Goal: Contribute content: Add original content to the website for others to see

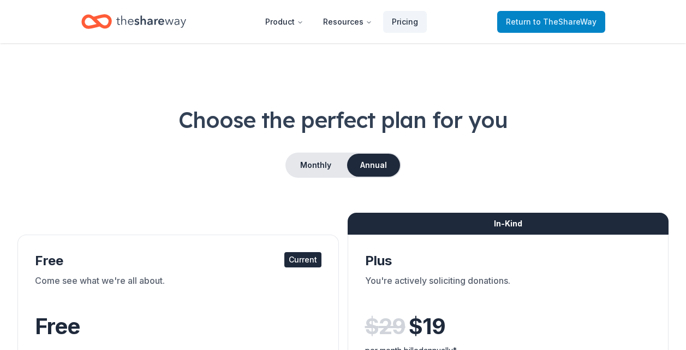
click at [544, 26] on span "Return to TheShareWay" at bounding box center [551, 21] width 91 height 13
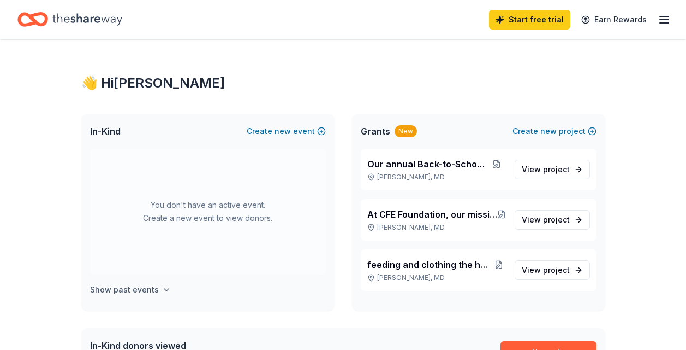
click at [163, 291] on icon "button" at bounding box center [166, 289] width 9 height 9
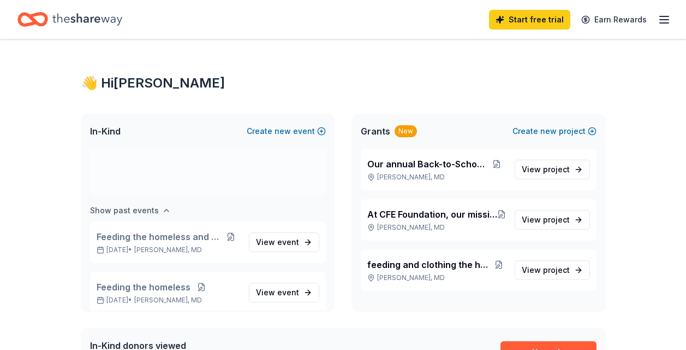
scroll to position [126, 0]
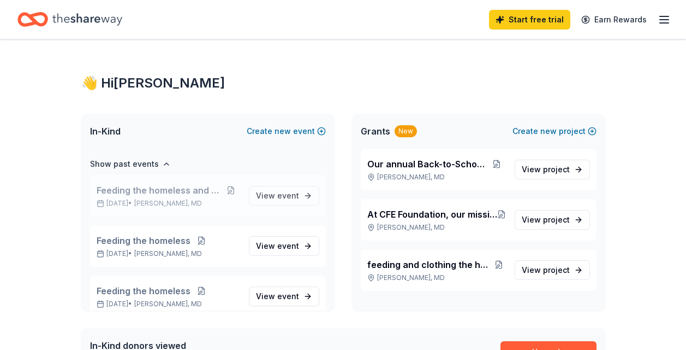
click at [164, 199] on span "[PERSON_NAME], MD" at bounding box center [168, 203] width 68 height 9
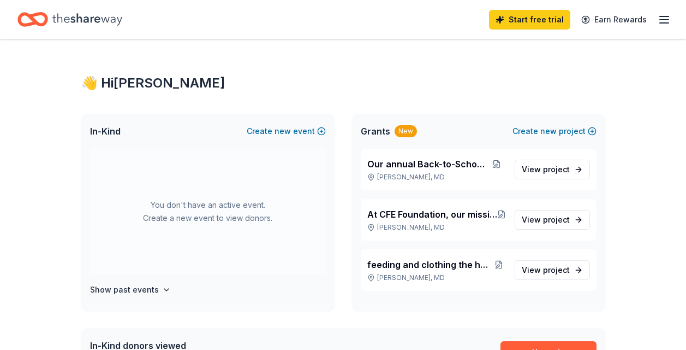
scroll to position [127, 0]
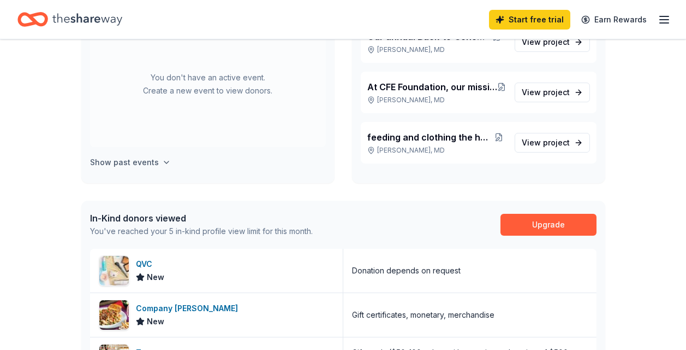
click at [164, 163] on icon "button" at bounding box center [166, 162] width 4 height 2
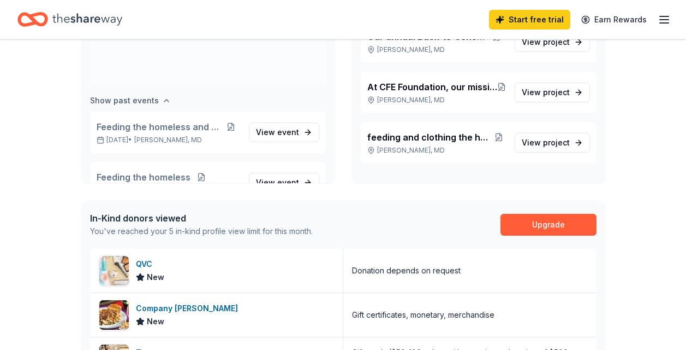
scroll to position [126, 0]
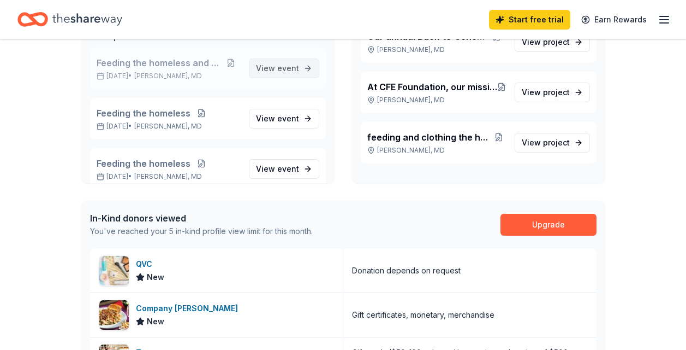
click at [297, 67] on link "View event" at bounding box center [284, 68] width 70 height 20
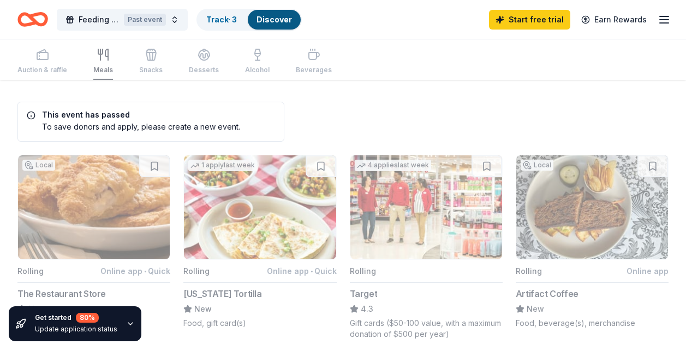
click at [118, 123] on div "To save donors and apply, please create a new event." at bounding box center [134, 126] width 214 height 11
click at [210, 131] on div "To save donors and apply, please create a new event." at bounding box center [134, 126] width 214 height 11
click at [112, 20] on span "Feeding the homeless and children" at bounding box center [99, 19] width 41 height 13
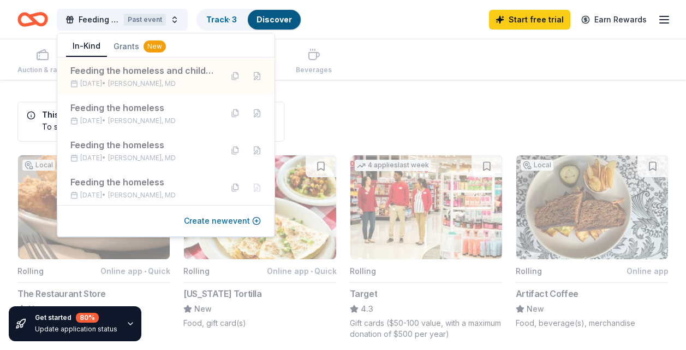
click at [255, 221] on button "Create new event" at bounding box center [222, 220] width 77 height 13
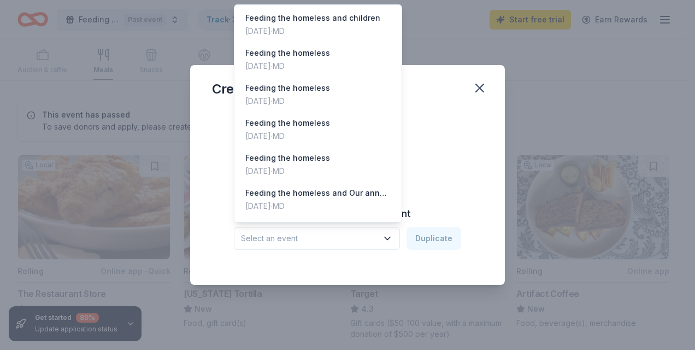
click at [389, 239] on icon "button" at bounding box center [386, 238] width 5 height 3
click at [275, 24] on div "Feeding the homeless and children" at bounding box center [312, 17] width 135 height 13
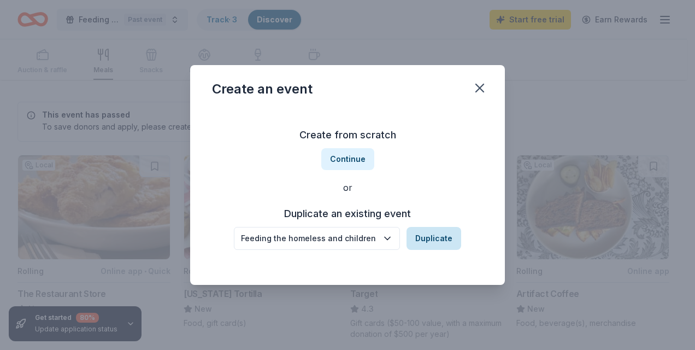
click at [440, 234] on button "Duplicate" at bounding box center [433, 238] width 55 height 23
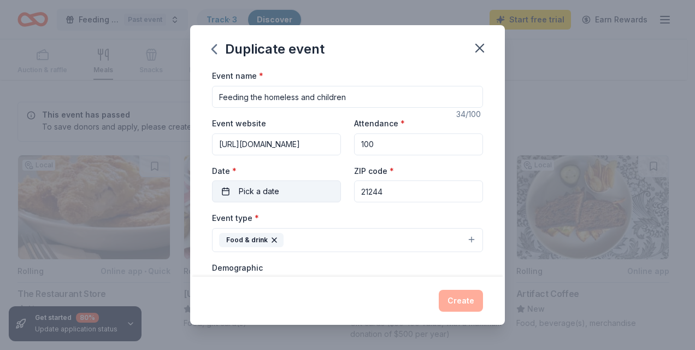
click at [298, 193] on button "Pick a date" at bounding box center [276, 191] width 129 height 22
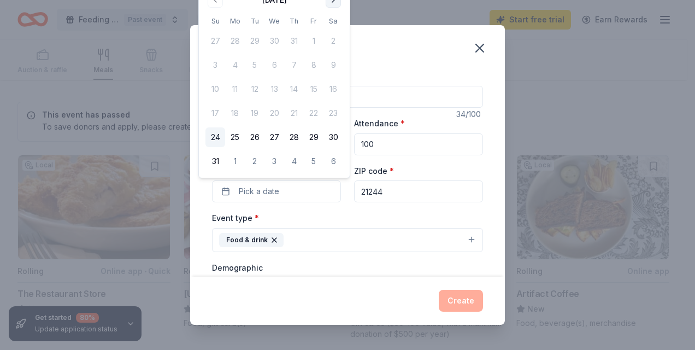
click at [333, 3] on button "Go to next month" at bounding box center [332, -1] width 15 height 15
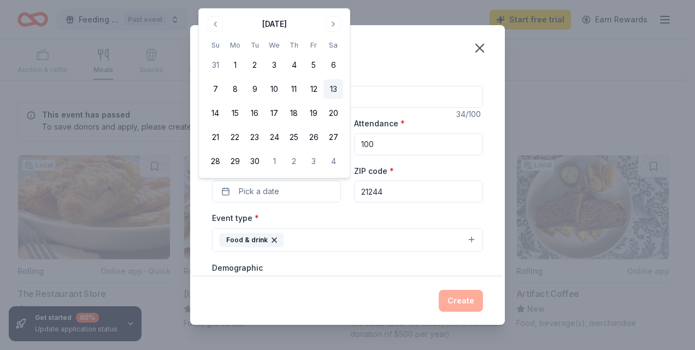
click at [335, 89] on button "13" at bounding box center [333, 89] width 20 height 20
click at [366, 69] on div "Event name * Feeding the homeless and children" at bounding box center [347, 88] width 271 height 39
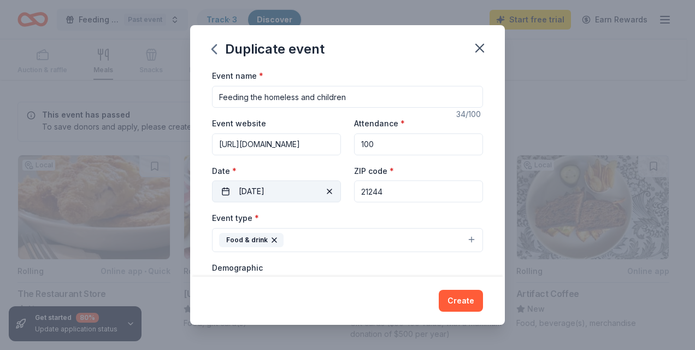
click at [280, 191] on button "[DATE]" at bounding box center [276, 191] width 129 height 22
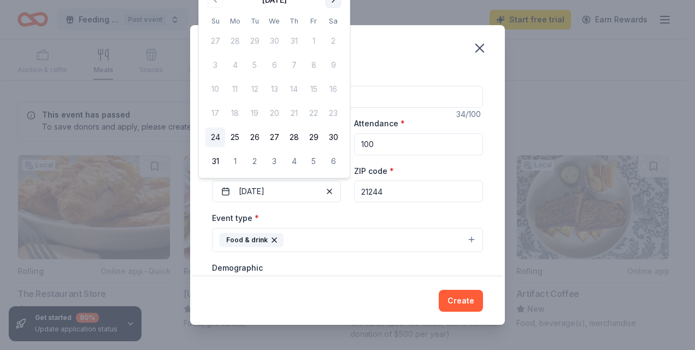
click at [331, 5] on button "Go to next month" at bounding box center [332, -1] width 15 height 15
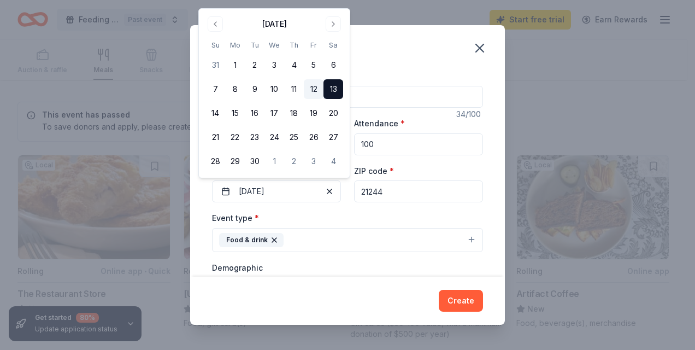
click at [313, 88] on button "12" at bounding box center [314, 89] width 20 height 20
click at [371, 56] on div "Duplicate event" at bounding box center [347, 47] width 315 height 44
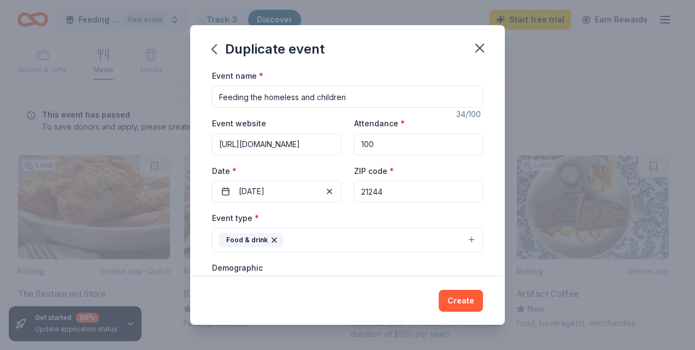
scroll to position [127, 0]
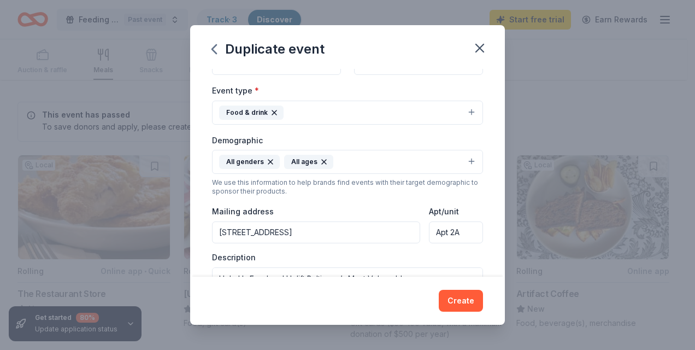
click at [327, 234] on input "[STREET_ADDRESS]" at bounding box center [316, 232] width 208 height 22
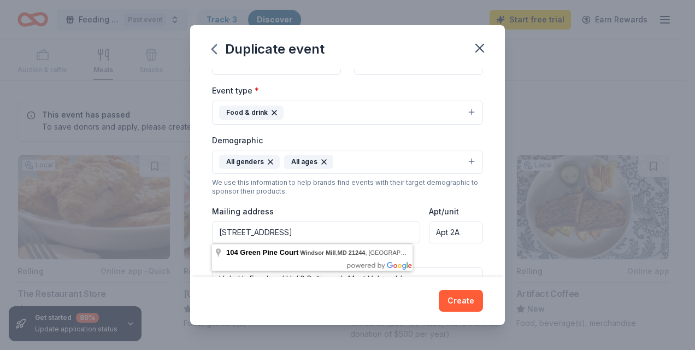
type input "[STREET_ADDRESS]"
click at [444, 256] on div "Description Help Us Feed and Uplift Baltimore’s Most Vulnerable The [PERSON_NAM…" at bounding box center [347, 284] width 271 height 64
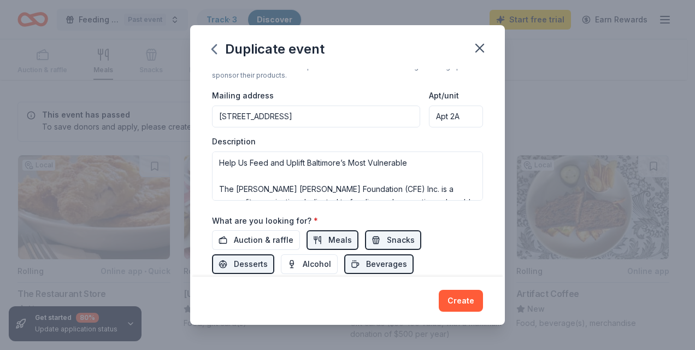
scroll to position [255, 0]
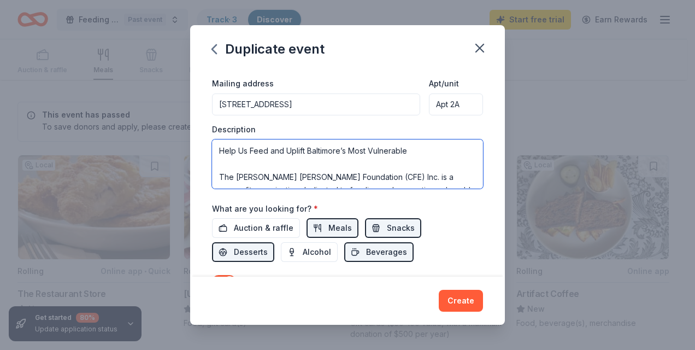
click at [348, 150] on textarea "Help Us Feed and Uplift Baltimore’s Most Vulnerable The [PERSON_NAME] [PERSON_N…" at bounding box center [347, 163] width 271 height 49
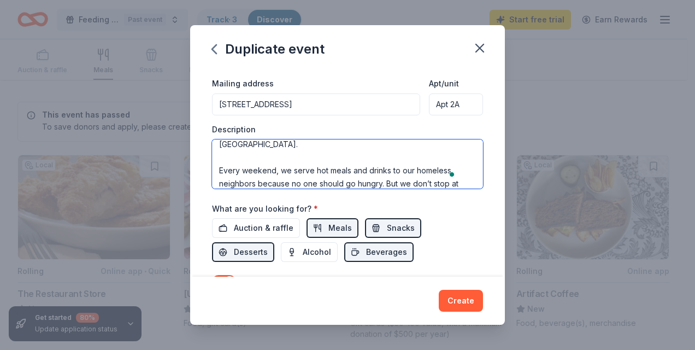
scroll to position [0, 0]
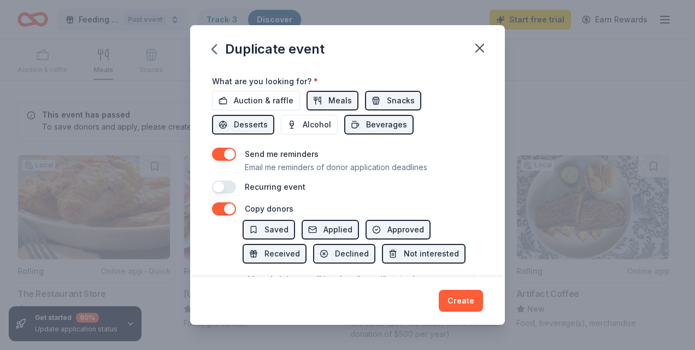
type textarea "Help Us Feed and Uplift Baltimore’s Most Vulnerable The [PERSON_NAME] [PERSON_N…"
click at [221, 187] on button "button" at bounding box center [224, 186] width 24 height 13
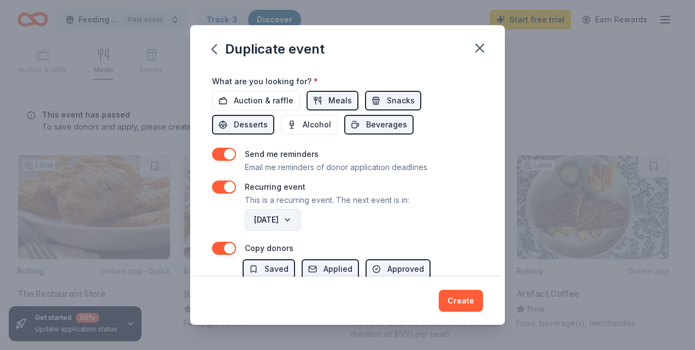
click at [301, 216] on button "[DATE]" at bounding box center [273, 220] width 56 height 22
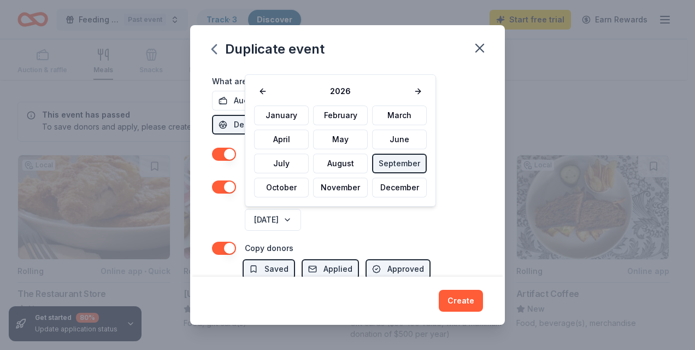
click at [384, 230] on div "[DATE]" at bounding box center [362, 219] width 240 height 26
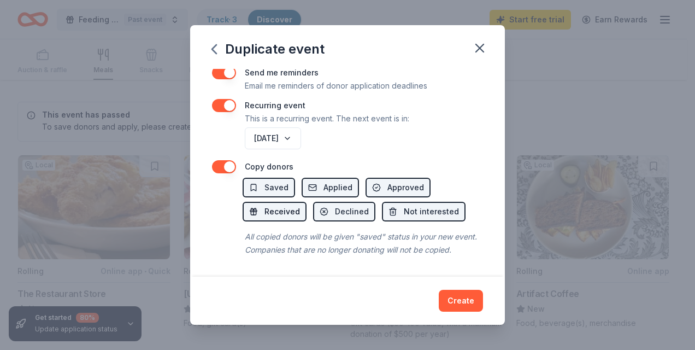
click at [285, 205] on span "Received" at bounding box center [281, 211] width 35 height 13
click at [464, 298] on button "Create" at bounding box center [461, 300] width 44 height 22
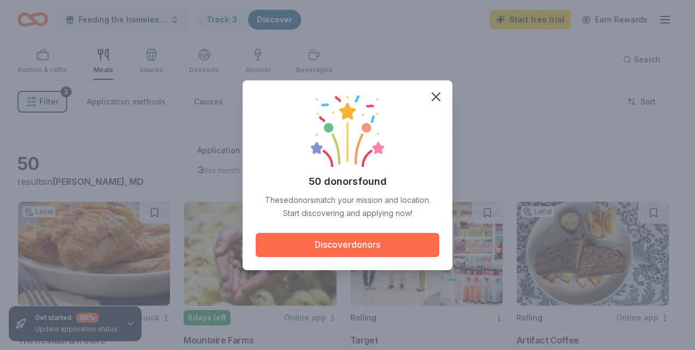
click at [376, 247] on button "Discover donors" at bounding box center [347, 245] width 183 height 24
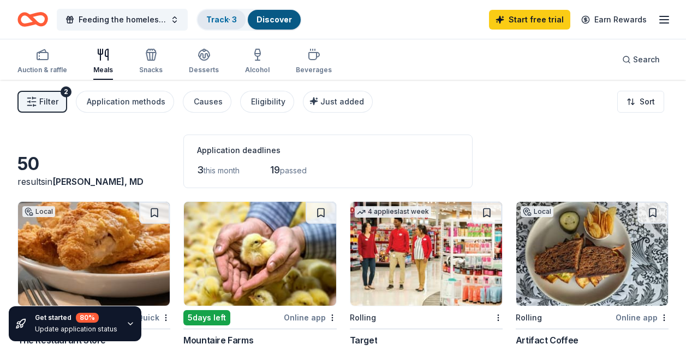
click at [224, 17] on link "Track · 3" at bounding box center [221, 19] width 31 height 9
click at [258, 19] on link "Discover" at bounding box center [274, 19] width 35 height 9
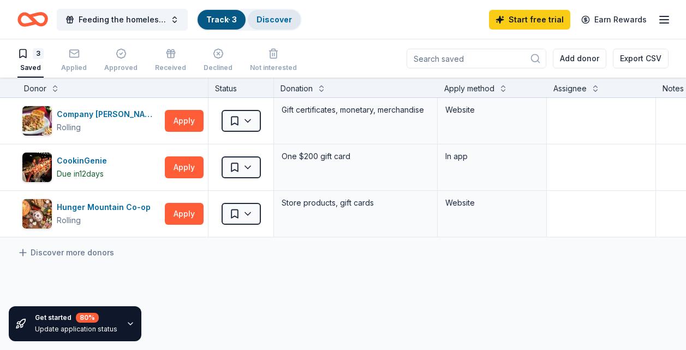
click at [272, 25] on div "Discover" at bounding box center [274, 20] width 53 height 20
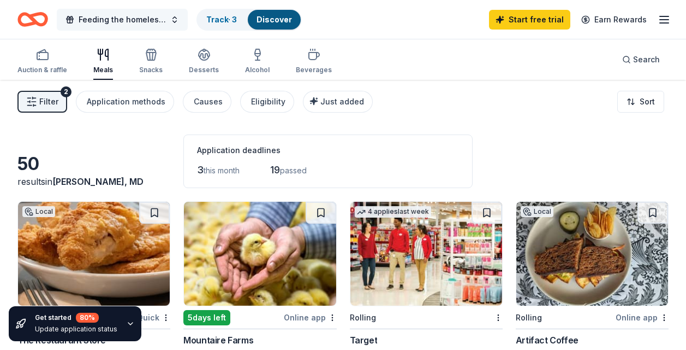
click at [126, 20] on span "Feeding the homeless and children" at bounding box center [122, 19] width 87 height 13
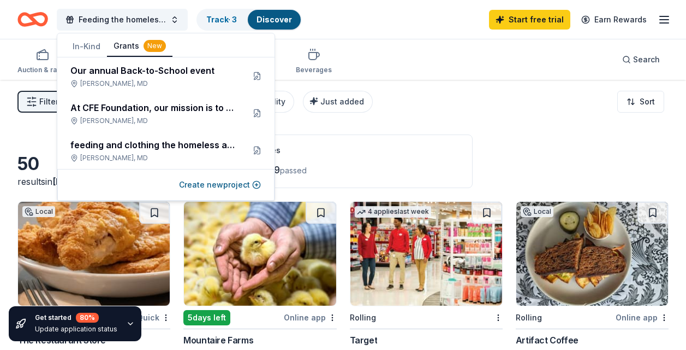
click at [122, 44] on button "Grants New" at bounding box center [140, 46] width 66 height 21
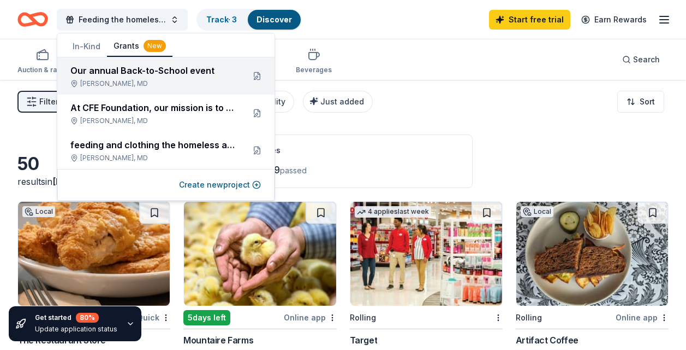
click at [127, 74] on div "Our annual Back-to-School event" at bounding box center [152, 70] width 165 height 13
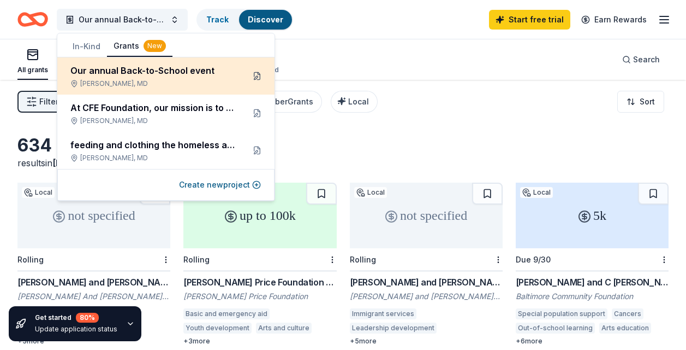
click at [256, 75] on button at bounding box center [256, 75] width 17 height 17
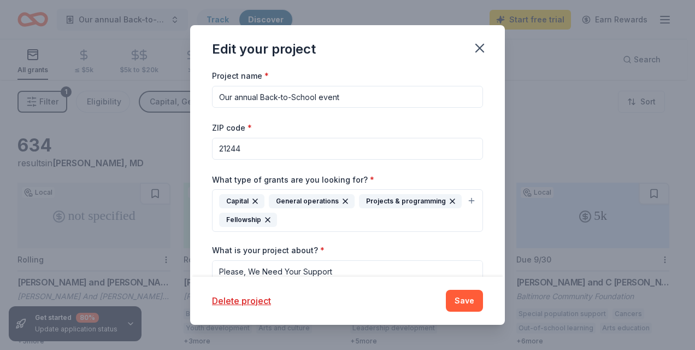
drag, startPoint x: 236, startPoint y: 97, endPoint x: 208, endPoint y: 94, distance: 29.1
click at [208, 94] on div "Project name * Our annual Back-to-School event ZIP code * 21244 What type of gr…" at bounding box center [347, 172] width 315 height 207
type input "CFE Foundation 5th Annual Back-to-School event"
click at [353, 146] on input "21244" at bounding box center [347, 149] width 271 height 22
click at [464, 199] on button "Capital General operations Projects & programming Fellowship" at bounding box center [347, 210] width 271 height 43
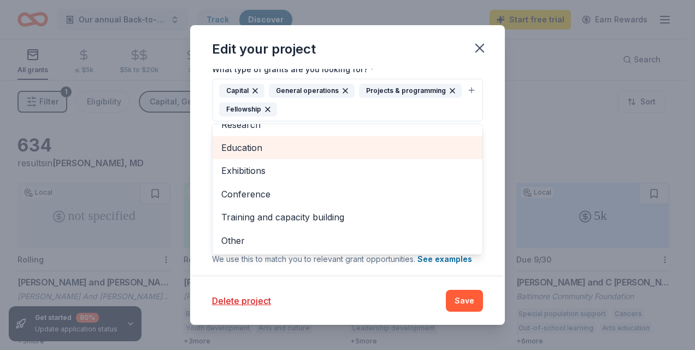
scroll to position [127, 0]
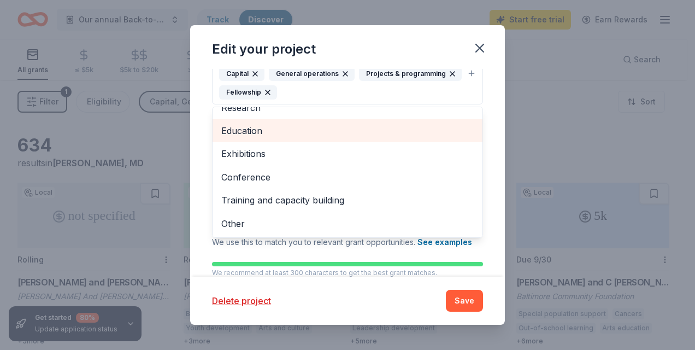
click at [260, 134] on span "Education" at bounding box center [347, 130] width 252 height 14
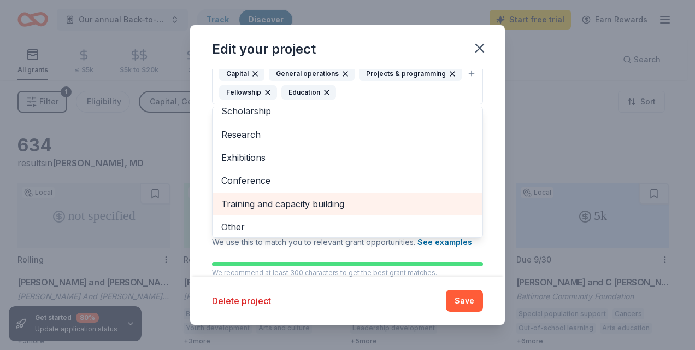
scroll to position [13, 0]
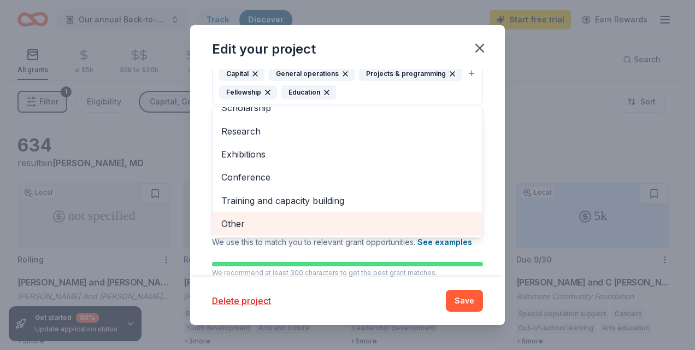
click at [232, 221] on span "Other" at bounding box center [347, 223] width 252 height 14
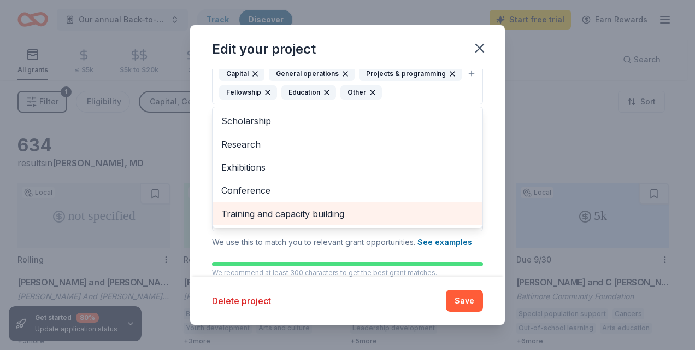
scroll to position [0, 0]
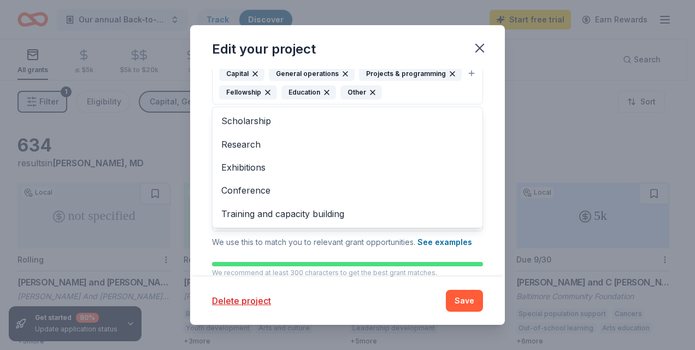
click at [486, 102] on div "Project name * CFE Foundation 5th Annual Back-to-School event ZIP code * 21244 …" at bounding box center [347, 172] width 315 height 207
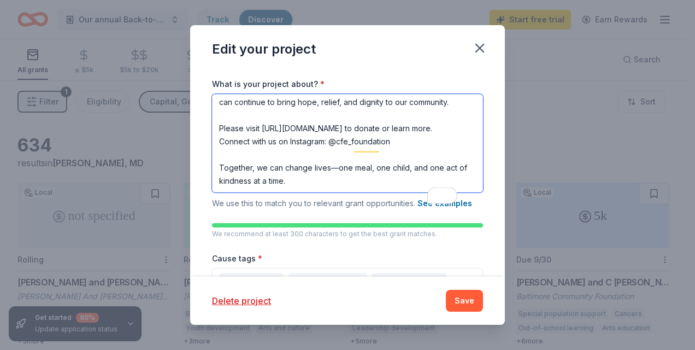
scroll to position [188, 0]
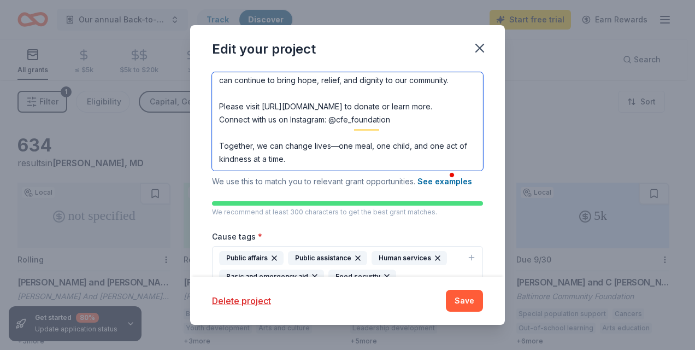
drag, startPoint x: 218, startPoint y: 169, endPoint x: 337, endPoint y: 197, distance: 121.7
click at [337, 188] on div "What is your project about? * We use this to match you to relevant grant opport…" at bounding box center [347, 122] width 271 height 131
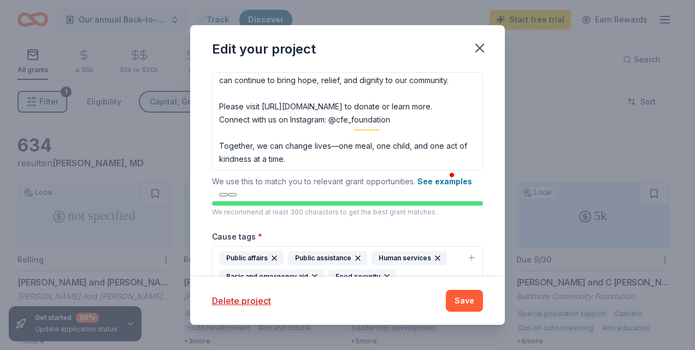
click at [552, 58] on div "Edit your project Project name * CFE Foundation 5th Annual Back-to-School event…" at bounding box center [347, 175] width 695 height 350
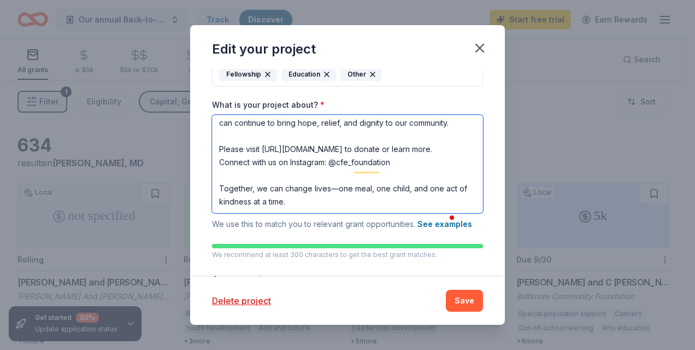
scroll to position [155, 0]
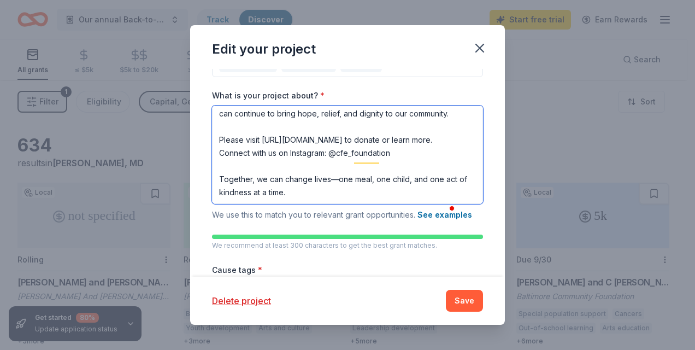
drag, startPoint x: 220, startPoint y: 161, endPoint x: 331, endPoint y: 225, distance: 128.7
click at [331, 221] on div "What is your project about? * We use this to match you to relevant grant opport…" at bounding box center [347, 155] width 271 height 131
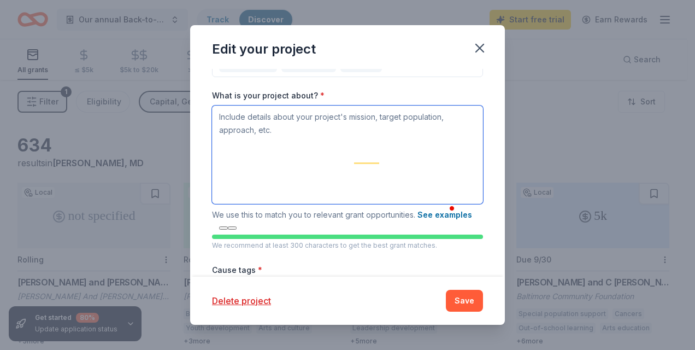
scroll to position [0, 0]
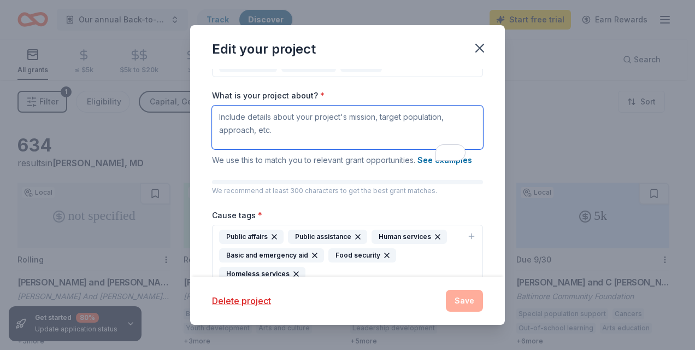
paste textarea "Lo IPS Dolorsitam, Cons Adipis Elitse doei Temporinci Utlabo Et dol Magnaali-En…"
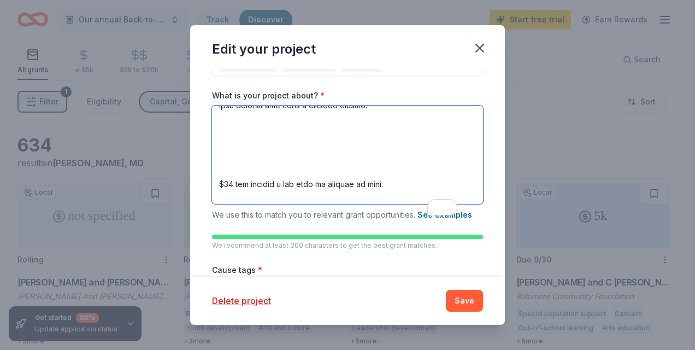
click at [252, 176] on textarea "What is your project about? *" at bounding box center [347, 154] width 271 height 98
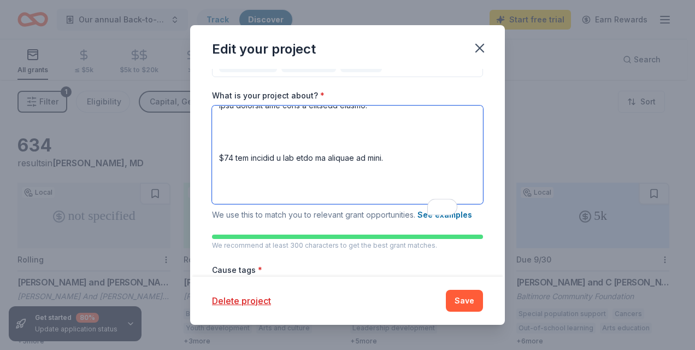
click at [221, 175] on textarea "What is your project about? *" at bounding box center [347, 154] width 271 height 98
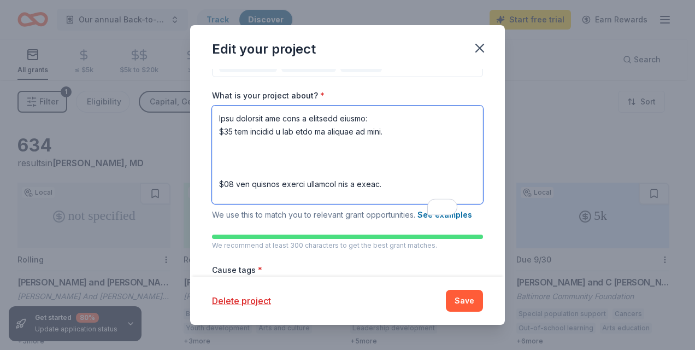
click at [229, 204] on textarea "What is your project about? *" at bounding box center [347, 154] width 271 height 98
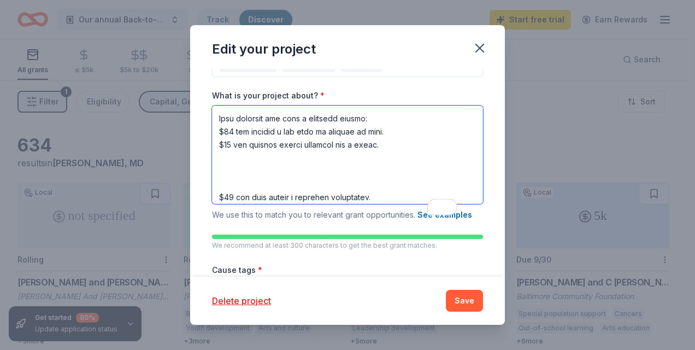
click at [227, 201] on textarea "What is your project about? *" at bounding box center [347, 154] width 271 height 98
click at [229, 191] on textarea "What is your project about? *" at bounding box center [347, 154] width 271 height 98
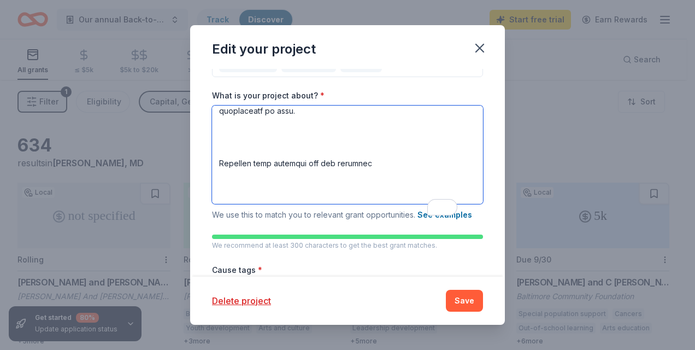
click at [224, 171] on textarea "What is your project about? *" at bounding box center [347, 154] width 271 height 98
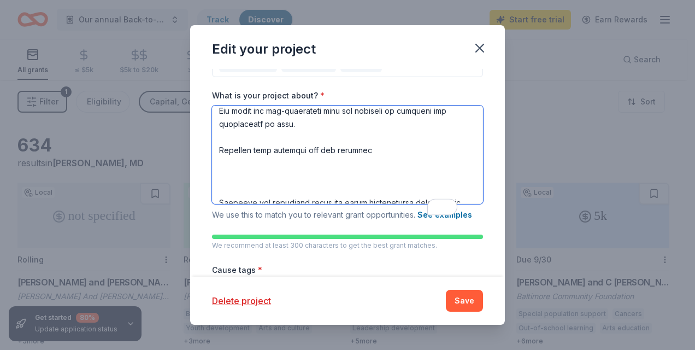
click at [228, 171] on textarea "What is your project about? *" at bounding box center [347, 154] width 271 height 98
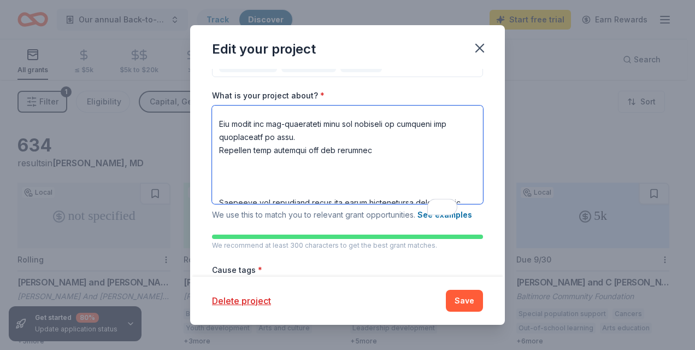
click at [232, 204] on textarea "What is your project about? *" at bounding box center [347, 154] width 271 height 98
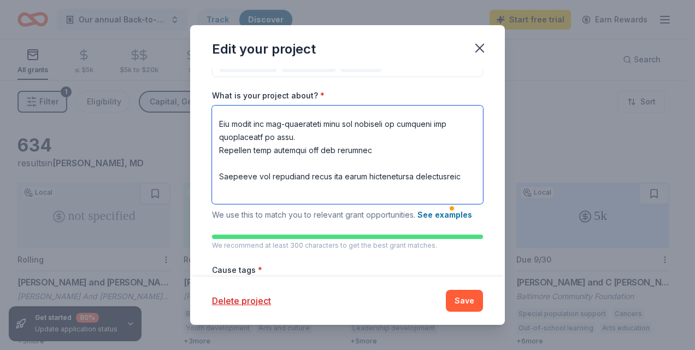
click at [230, 198] on textarea "What is your project about? *" at bounding box center [347, 154] width 271 height 98
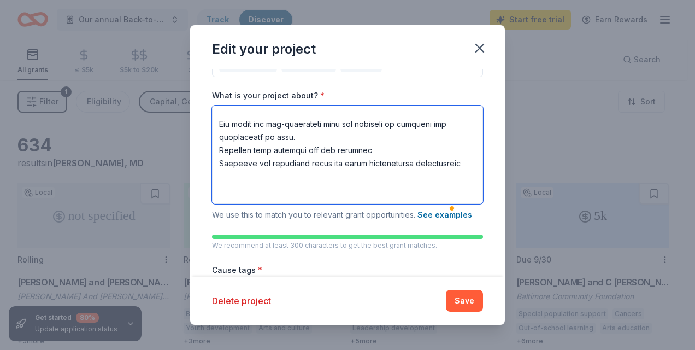
click at [244, 204] on textarea "What is your project about? *" at bounding box center [347, 154] width 271 height 98
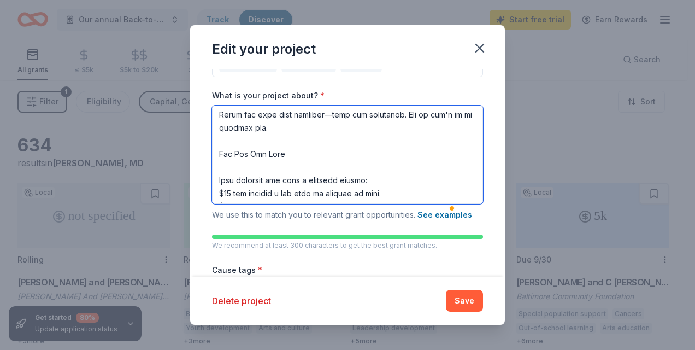
click at [225, 137] on textarea "What is your project about? *" at bounding box center [347, 154] width 271 height 98
click at [336, 146] on textarea "What is your project about? *" at bounding box center [347, 154] width 271 height 98
click at [233, 170] on textarea "What is your project about? *" at bounding box center [347, 154] width 271 height 98
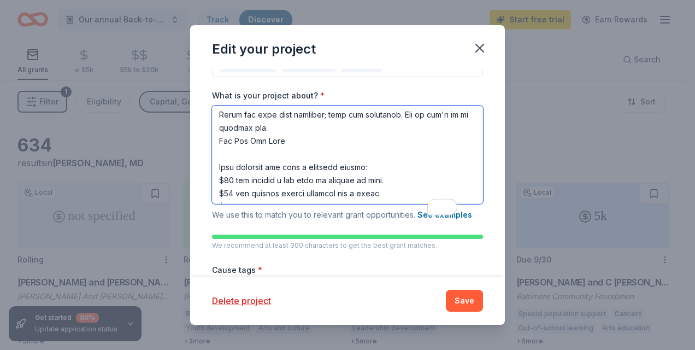
click at [230, 186] on textarea "What is your project about? *" at bounding box center [347, 154] width 271 height 98
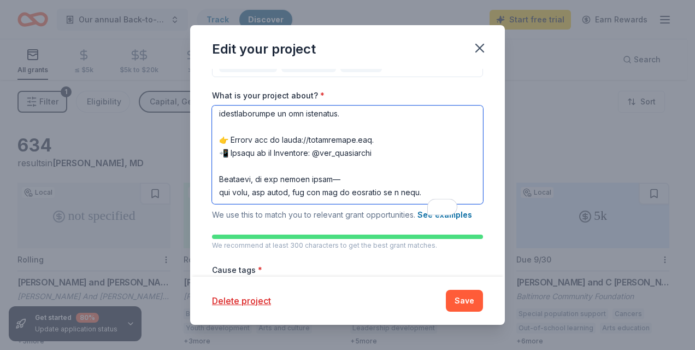
click at [233, 152] on textarea "What is your project about? *" at bounding box center [347, 154] width 271 height 98
click at [233, 186] on textarea "What is your project about? *" at bounding box center [347, 154] width 271 height 98
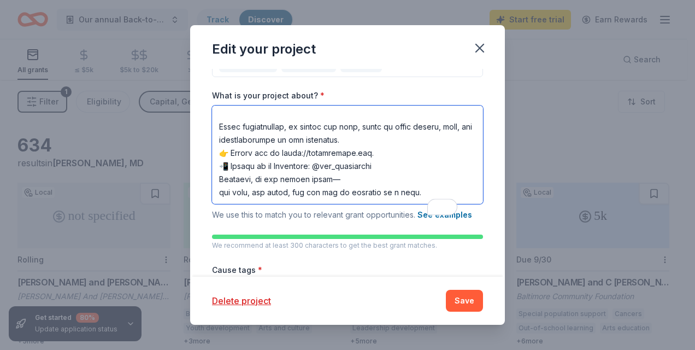
click at [346, 198] on textarea "What is your project about? *" at bounding box center [347, 154] width 271 height 98
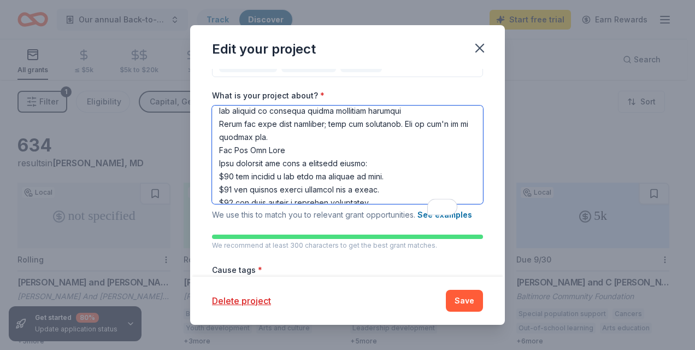
scroll to position [309, 0]
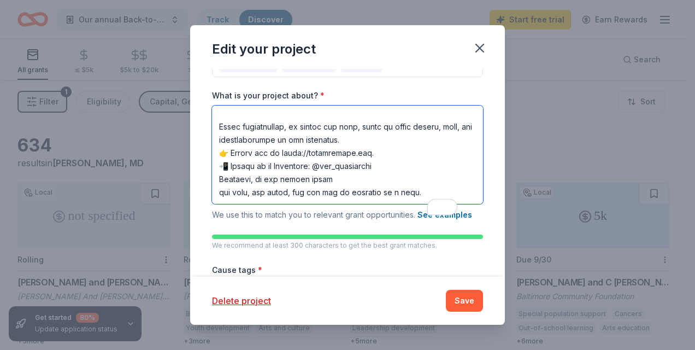
click at [247, 137] on textarea "What is your project about? *" at bounding box center [347, 154] width 271 height 98
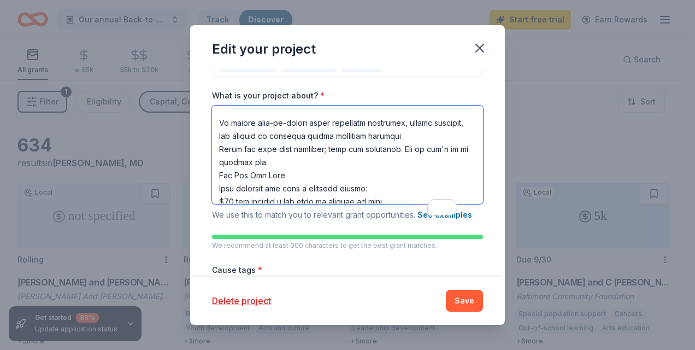
click at [223, 145] on textarea "What is your project about? *" at bounding box center [347, 154] width 271 height 98
click at [221, 147] on textarea "What is your project about? *" at bounding box center [347, 154] width 271 height 98
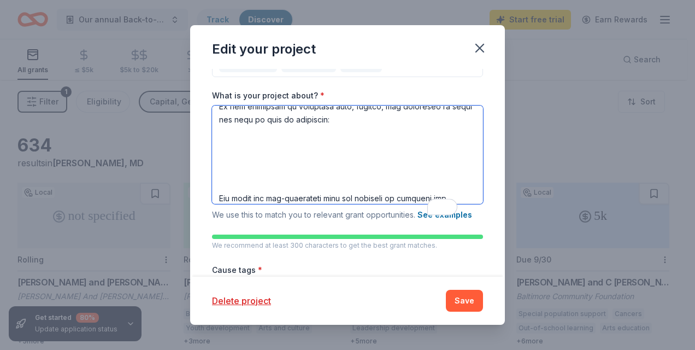
click at [225, 169] on textarea "What is your project about? *" at bounding box center [347, 154] width 271 height 98
click at [222, 204] on textarea "What is your project about? *" at bounding box center [347, 154] width 271 height 98
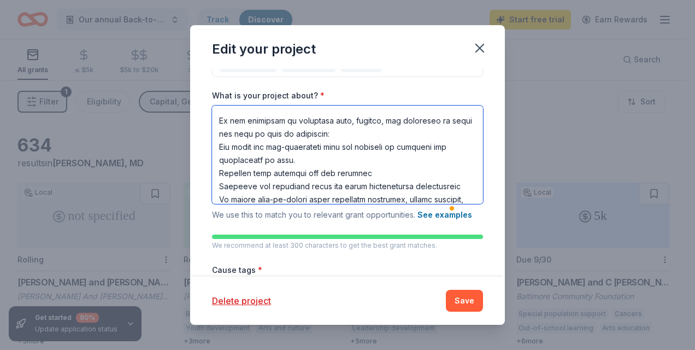
click at [220, 136] on textarea "What is your project about? *" at bounding box center [347, 154] width 271 height 98
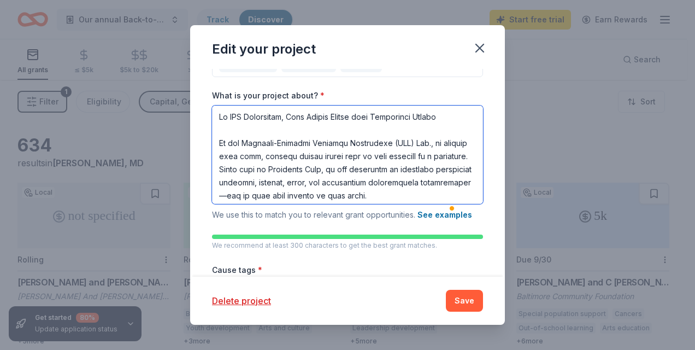
click at [227, 155] on textarea "What is your project about? *" at bounding box center [347, 154] width 271 height 98
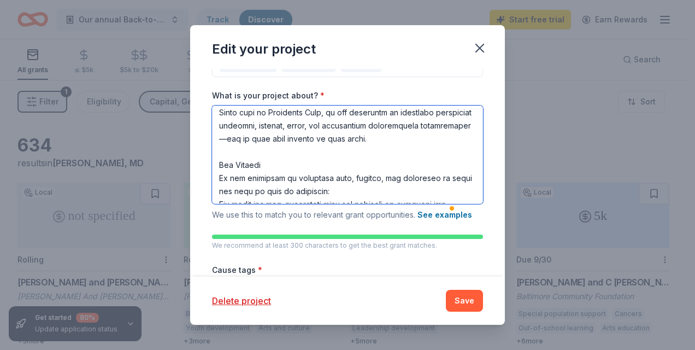
click at [221, 181] on textarea "What is your project about? *" at bounding box center [347, 154] width 271 height 98
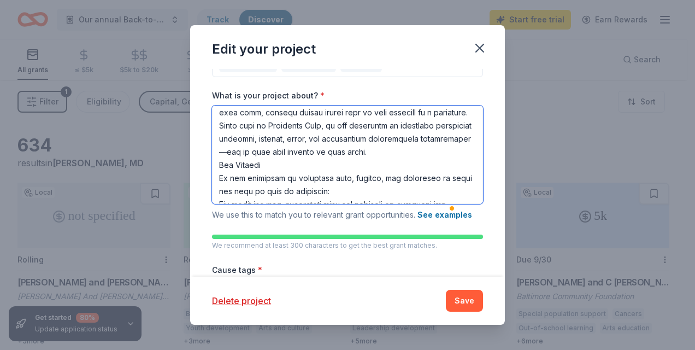
click at [327, 170] on textarea "What is your project about? *" at bounding box center [347, 154] width 271 height 98
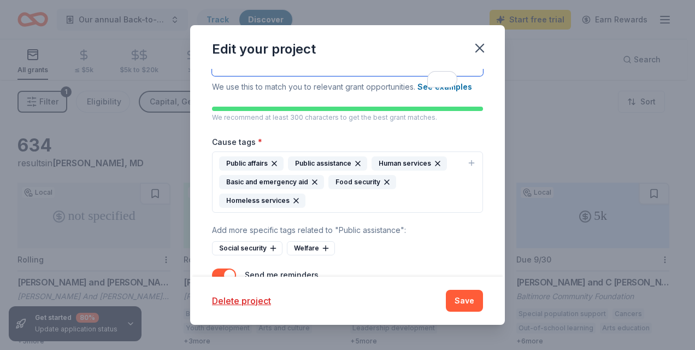
type textarea "At CFE Foundation, Real Change Begins with Collective Action At the [PERSON_NAM…"
click at [467, 167] on icon "button" at bounding box center [471, 162] width 9 height 9
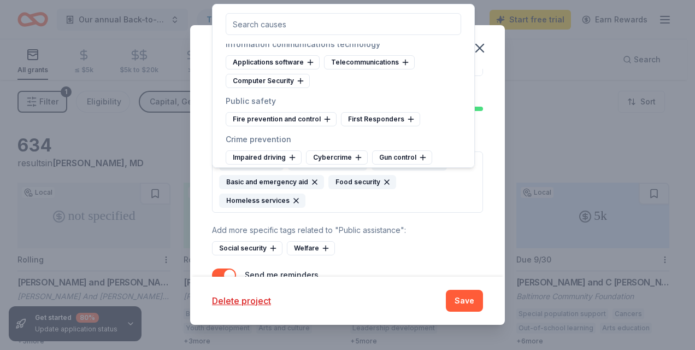
scroll to position [3396, 0]
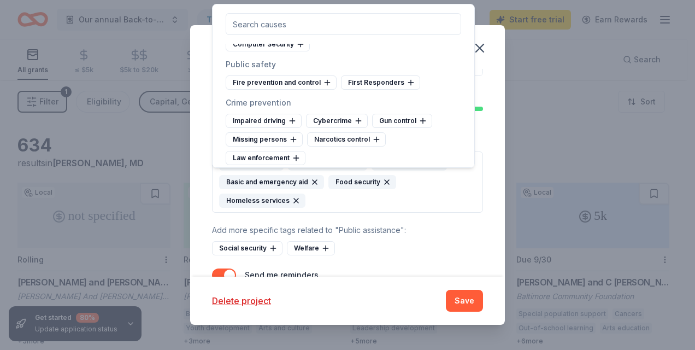
click at [465, 159] on div "Arts and culture Folk arts Public arts Arts services Arts councils Artist's ser…" at bounding box center [343, 86] width 263 height 164
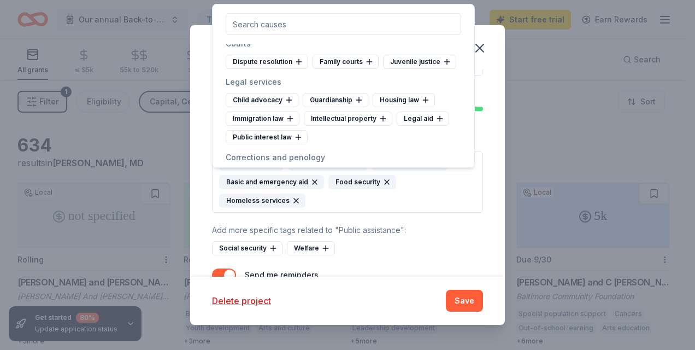
scroll to position [3542, 0]
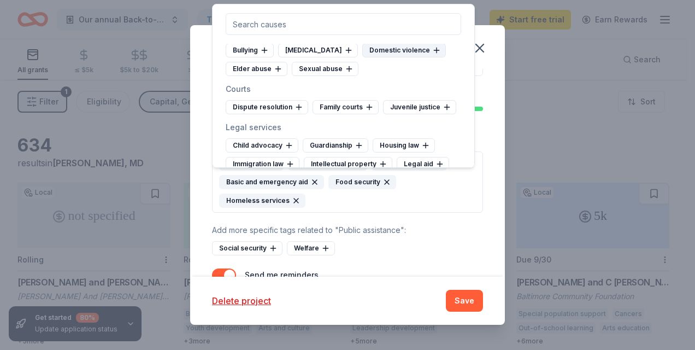
click at [432, 55] on icon at bounding box center [436, 50] width 9 height 9
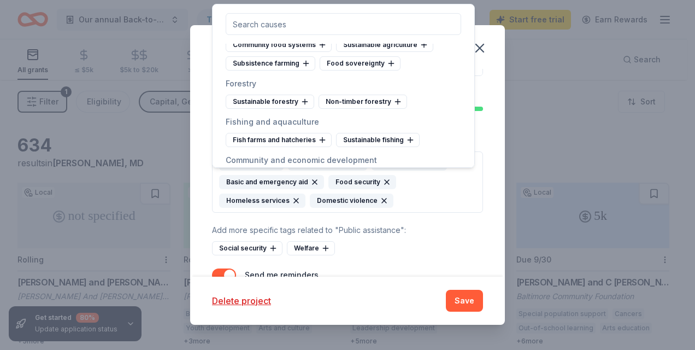
scroll to position [4328, 0]
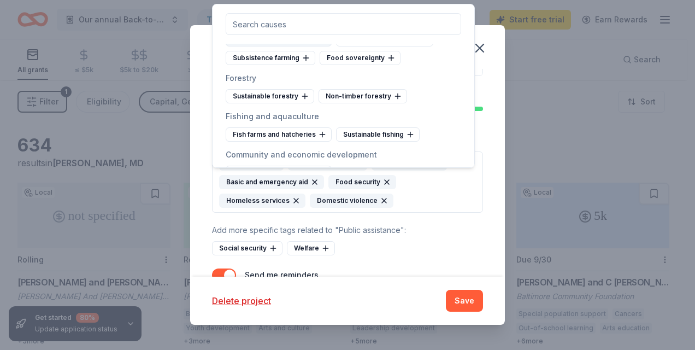
click at [322, 42] on icon at bounding box center [322, 39] width 0 height 5
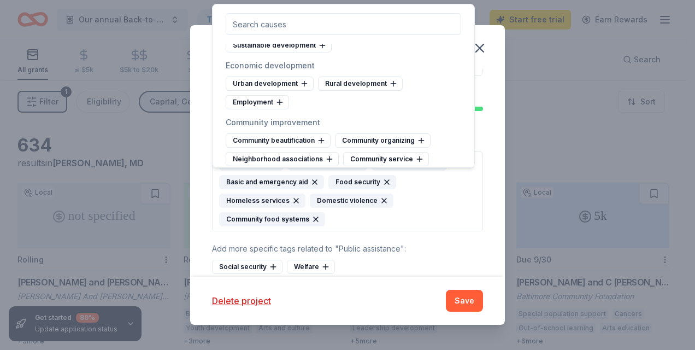
scroll to position [4582, 0]
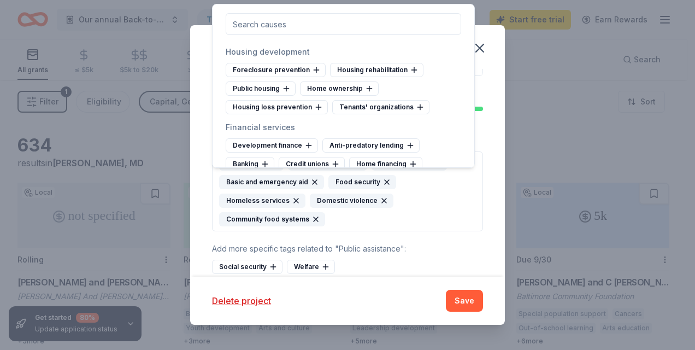
click at [418, 36] on icon at bounding box center [419, 31] width 9 height 9
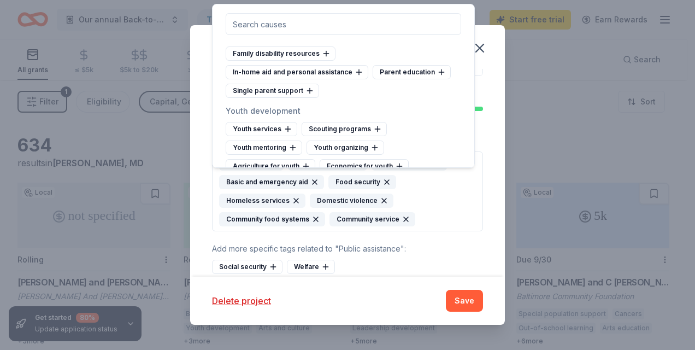
scroll to position [5962, 0]
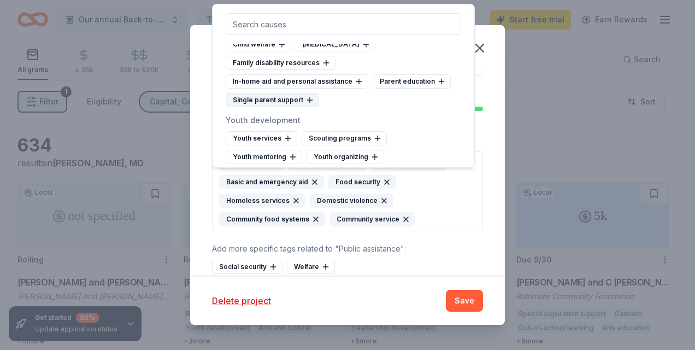
click at [309, 104] on icon at bounding box center [309, 100] width 9 height 9
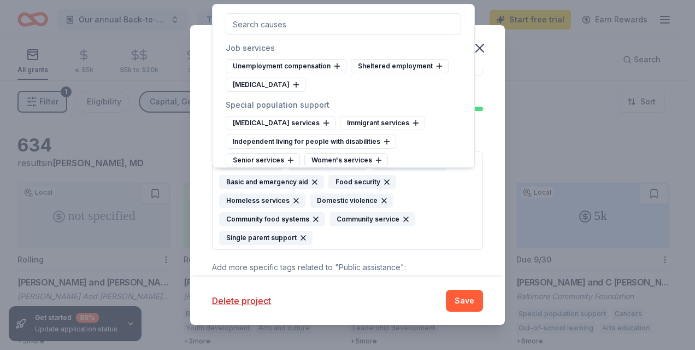
scroll to position [6257, 0]
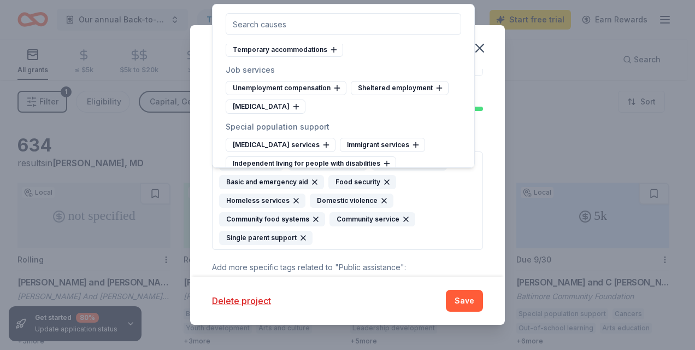
click at [384, 35] on icon at bounding box center [385, 31] width 9 height 9
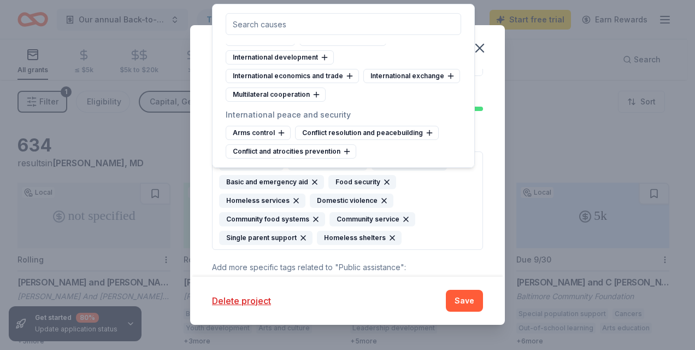
scroll to position [6473, 0]
click at [324, 60] on icon at bounding box center [324, 57] width 0 height 5
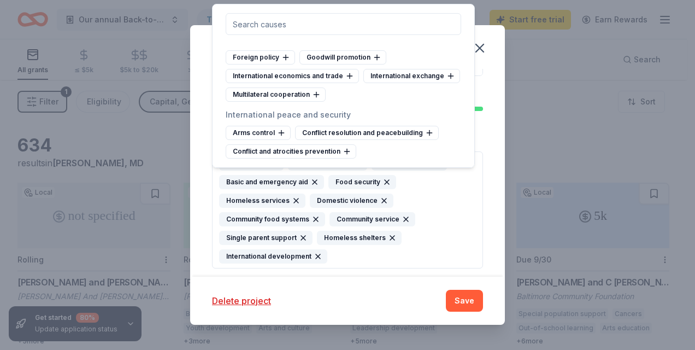
scroll to position [6454, 0]
click at [375, 62] on icon at bounding box center [376, 57] width 9 height 9
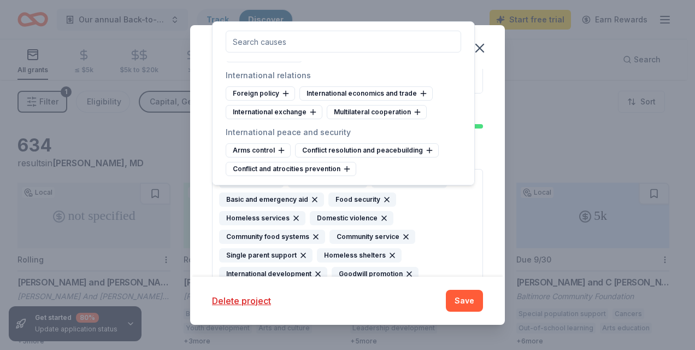
scroll to position [392, 0]
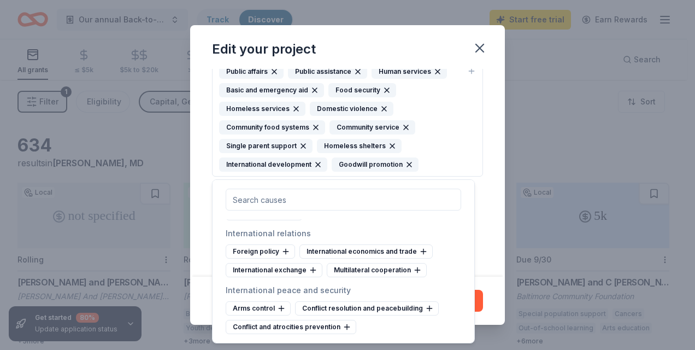
click at [477, 100] on div "Project name * CFE Foundation 5th Annual Back-to-School event ZIP code * 21244 …" at bounding box center [347, 172] width 315 height 207
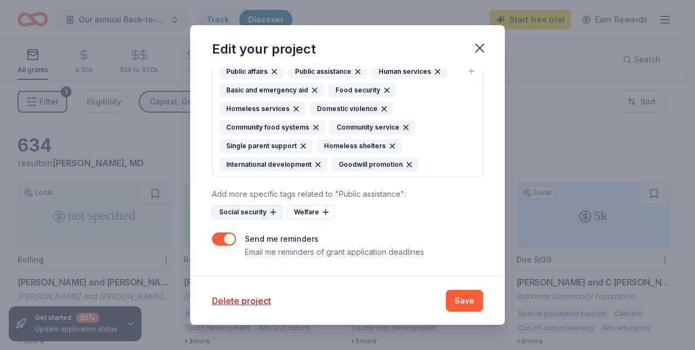
click at [274, 212] on icon at bounding box center [273, 212] width 9 height 9
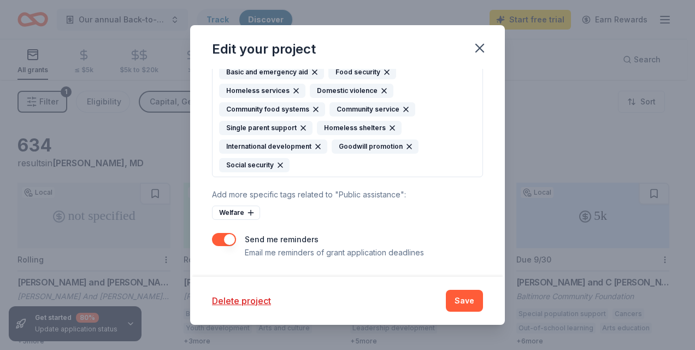
click at [280, 169] on icon "button" at bounding box center [280, 165] width 9 height 9
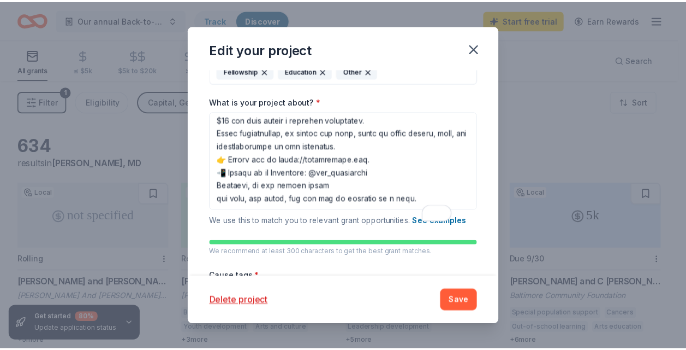
scroll to position [255, 0]
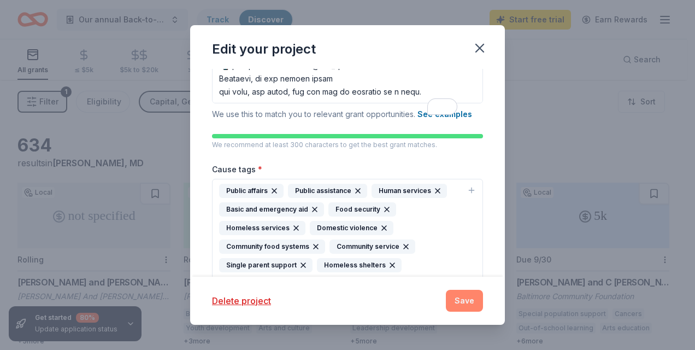
click at [460, 303] on button "Save" at bounding box center [464, 300] width 37 height 22
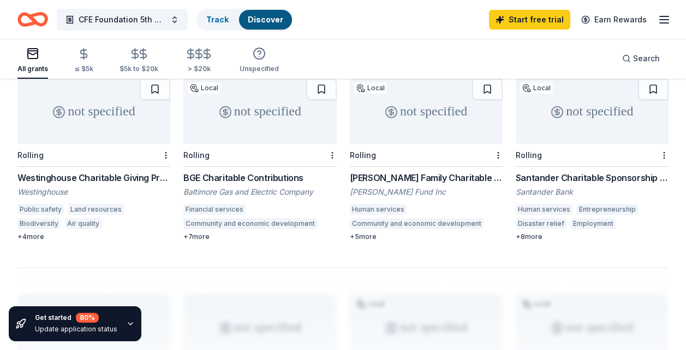
scroll to position [843, 0]
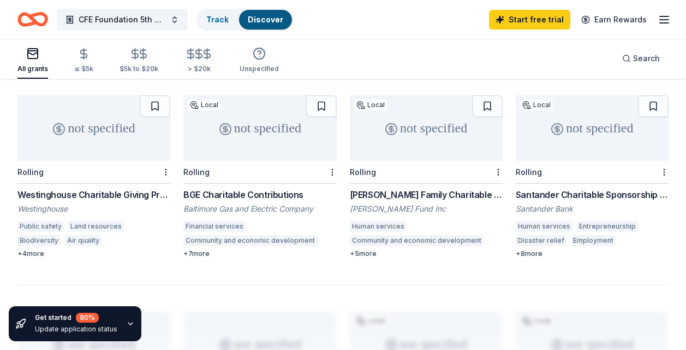
click at [287, 191] on div "BGE Charitable Contributions" at bounding box center [259, 194] width 153 height 13
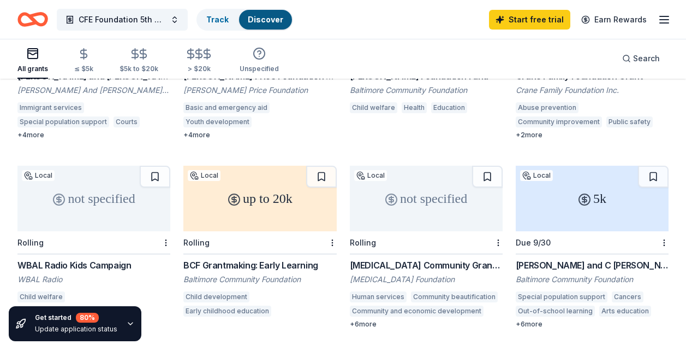
scroll to position [0, 0]
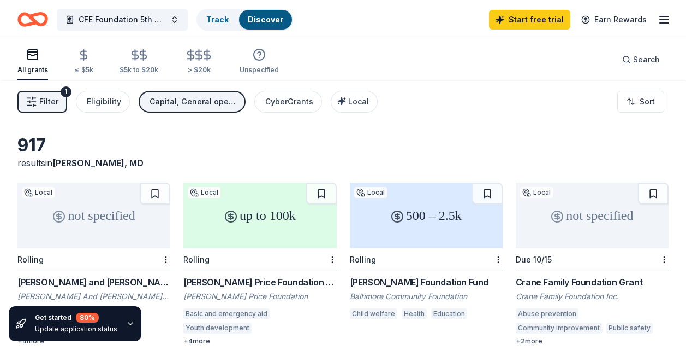
click at [664, 22] on icon "button" at bounding box center [664, 19] width 13 height 13
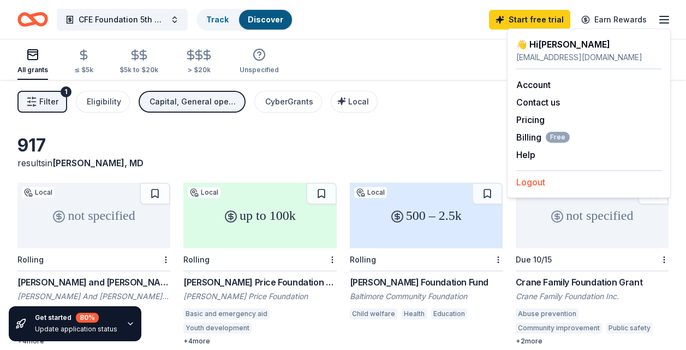
click at [532, 185] on button "Logout" at bounding box center [531, 181] width 29 height 13
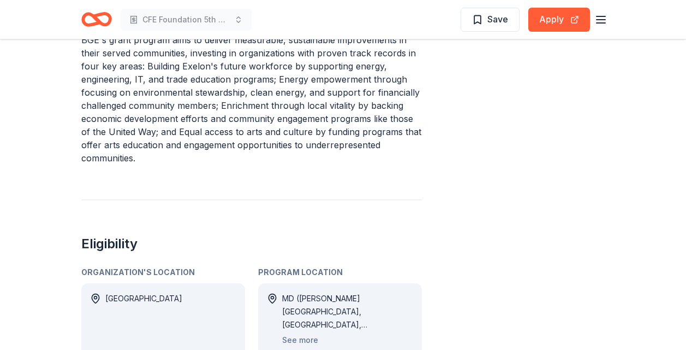
scroll to position [382, 0]
